Goal: Information Seeking & Learning: Learn about a topic

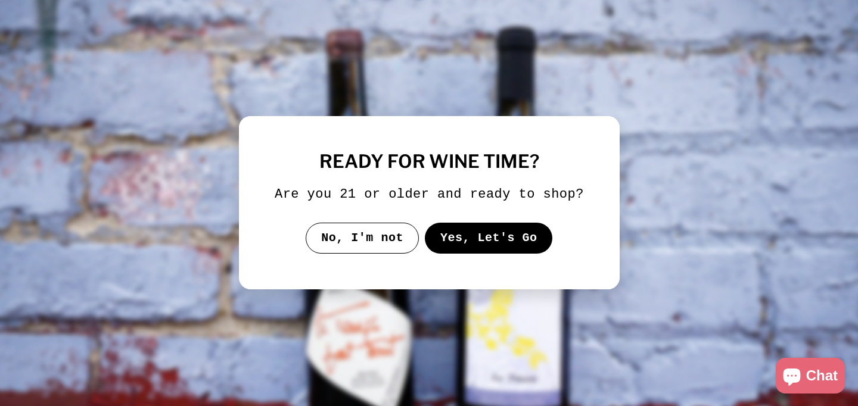
click at [487, 249] on button "Yes, Let's Go" at bounding box center [488, 238] width 128 height 31
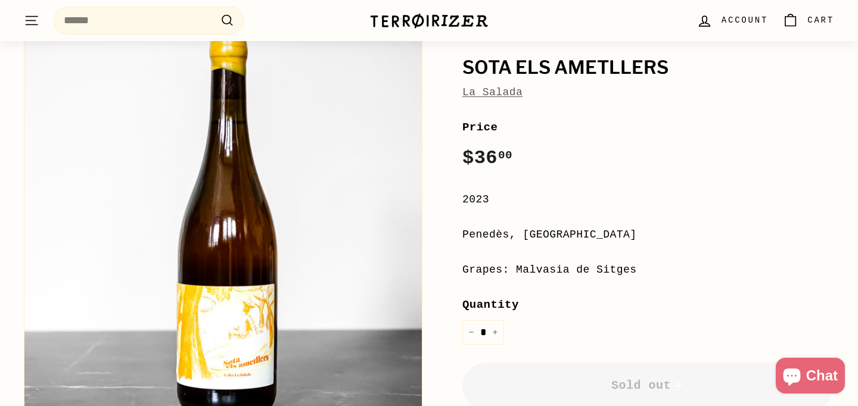
scroll to position [142, 0]
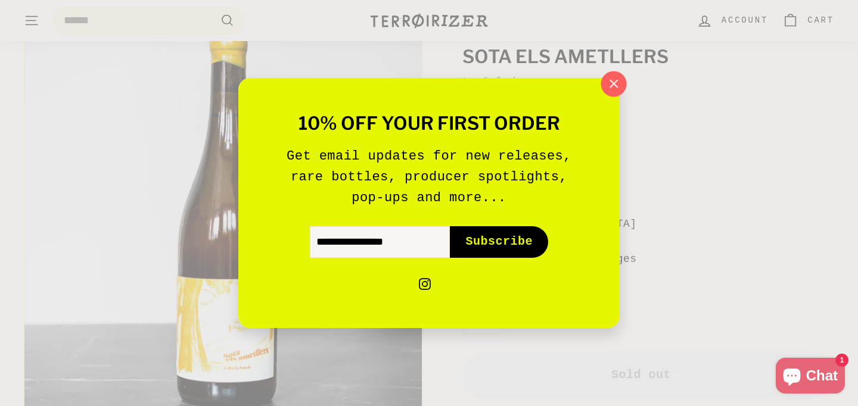
click at [612, 83] on icon "button" at bounding box center [614, 84] width 18 height 18
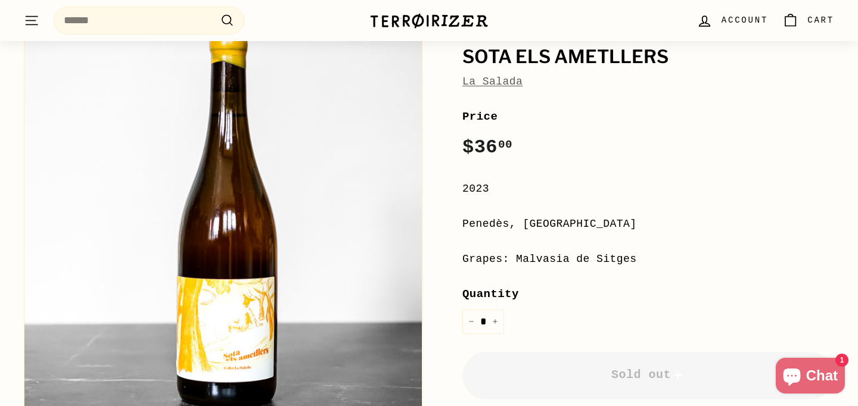
click at [528, 259] on div "Grapes: Malvasia de Sitges" at bounding box center [648, 259] width 372 height 17
copy div "Malvasia"
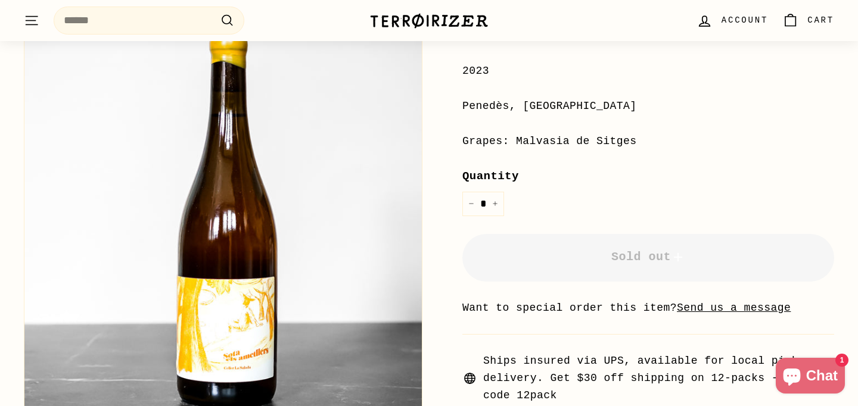
scroll to position [262, 0]
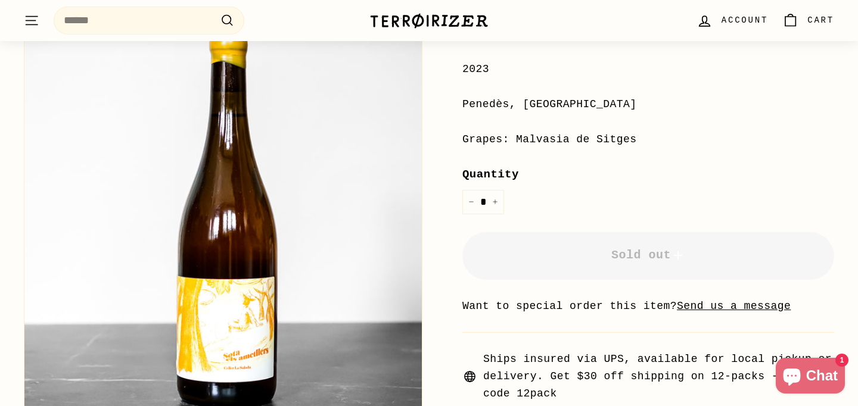
click at [483, 107] on div "Penedès, [GEOGRAPHIC_DATA]" at bounding box center [648, 104] width 372 height 17
copy div "Penedès"
